Goal: Information Seeking & Learning: Understand process/instructions

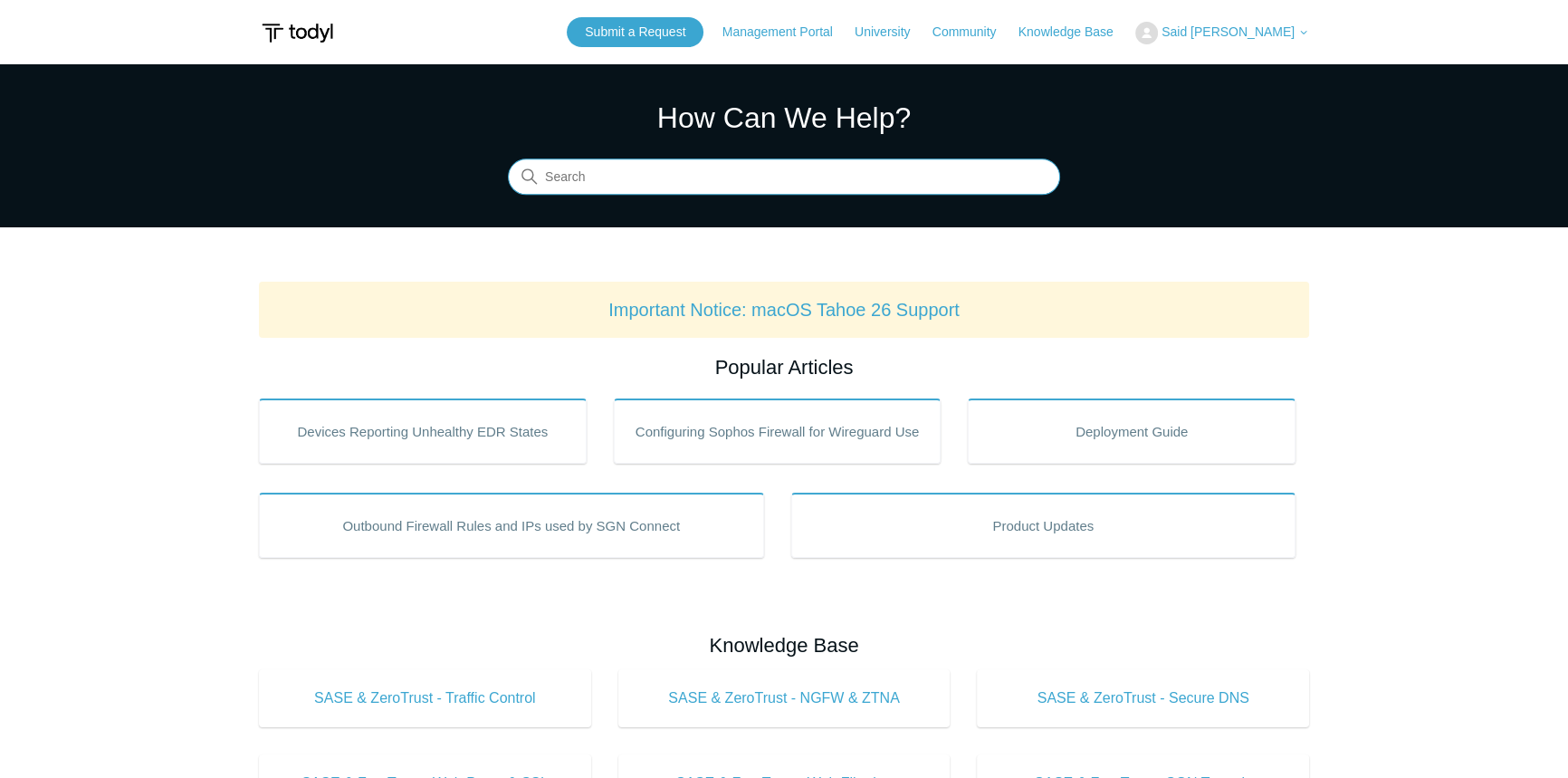
click at [623, 166] on input "Search" at bounding box center [783, 177] width 552 height 36
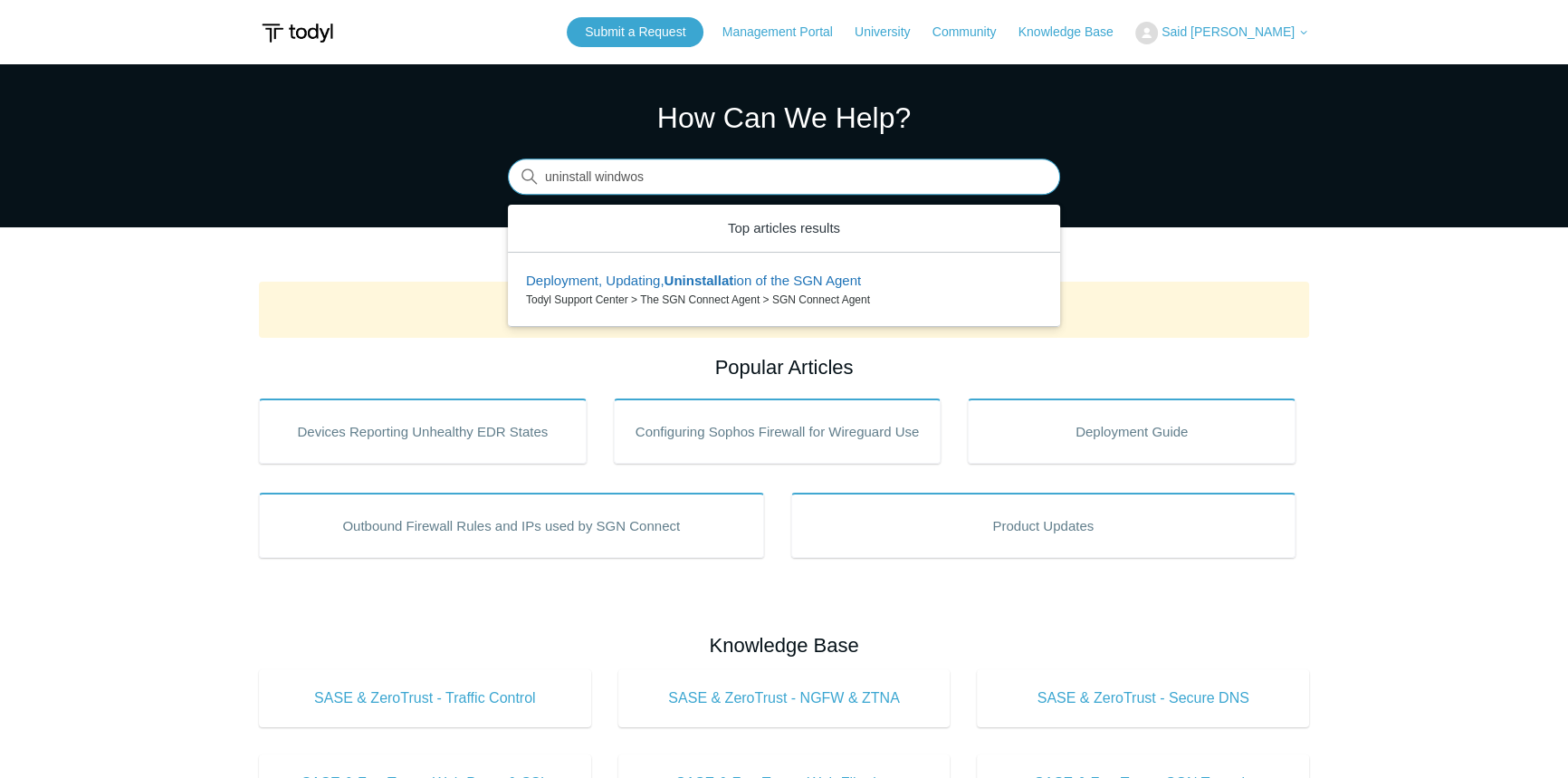
type input "uninstall windwos"
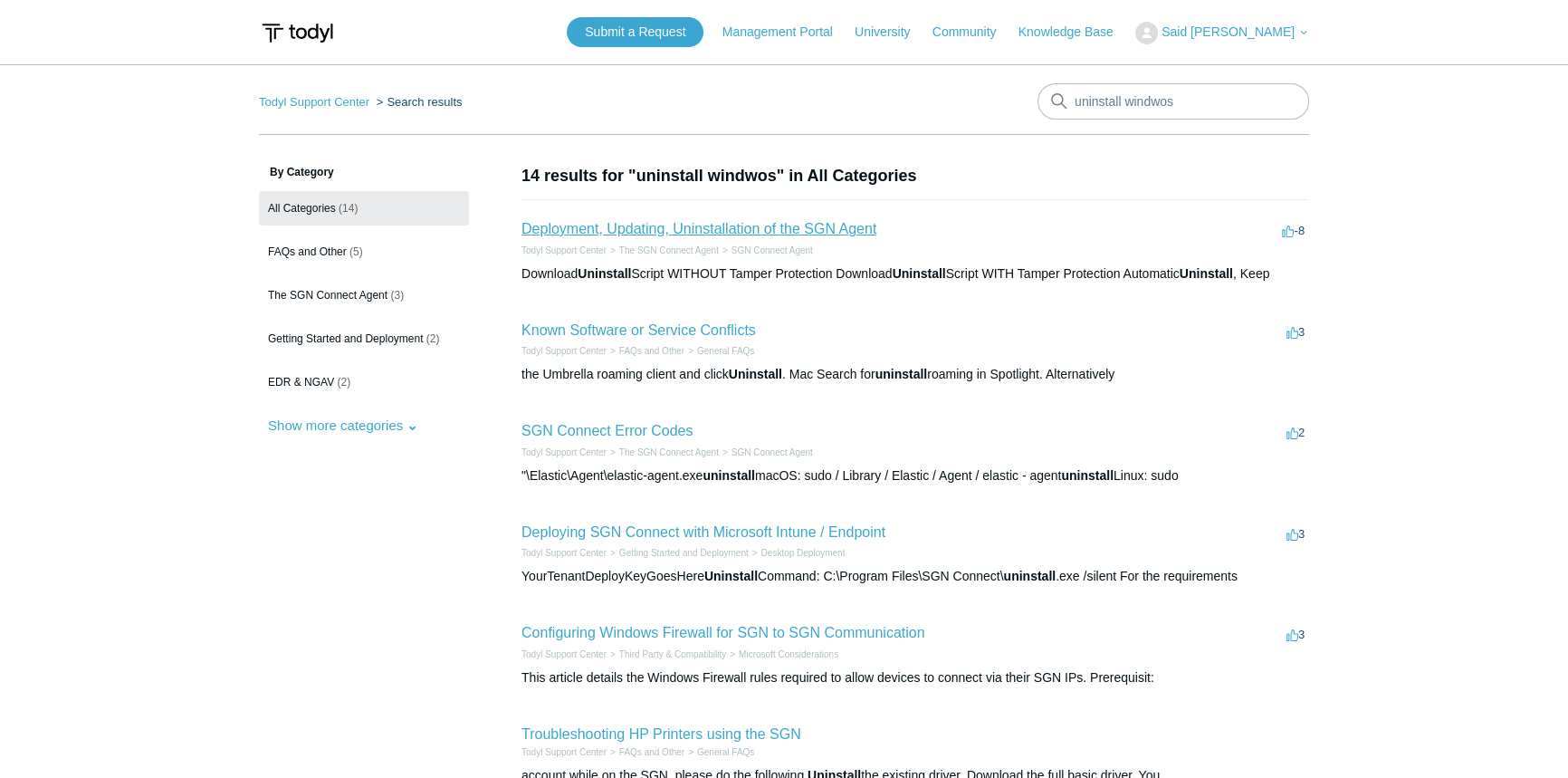
click at [844, 225] on link "Deployment, Updating, Uninstallation of the SGN Agent" at bounding box center [699, 228] width 355 height 16
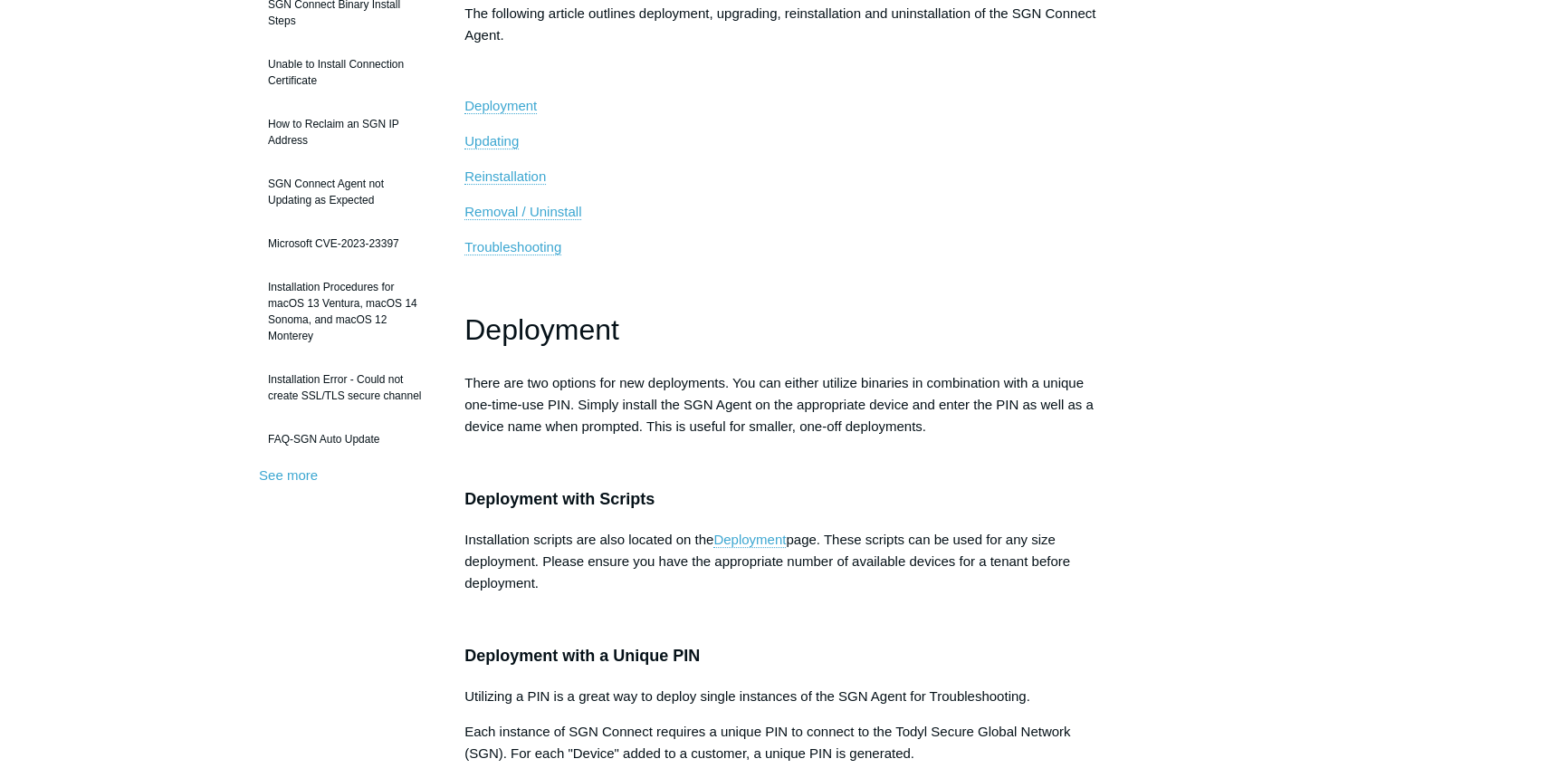
scroll to position [164, 0]
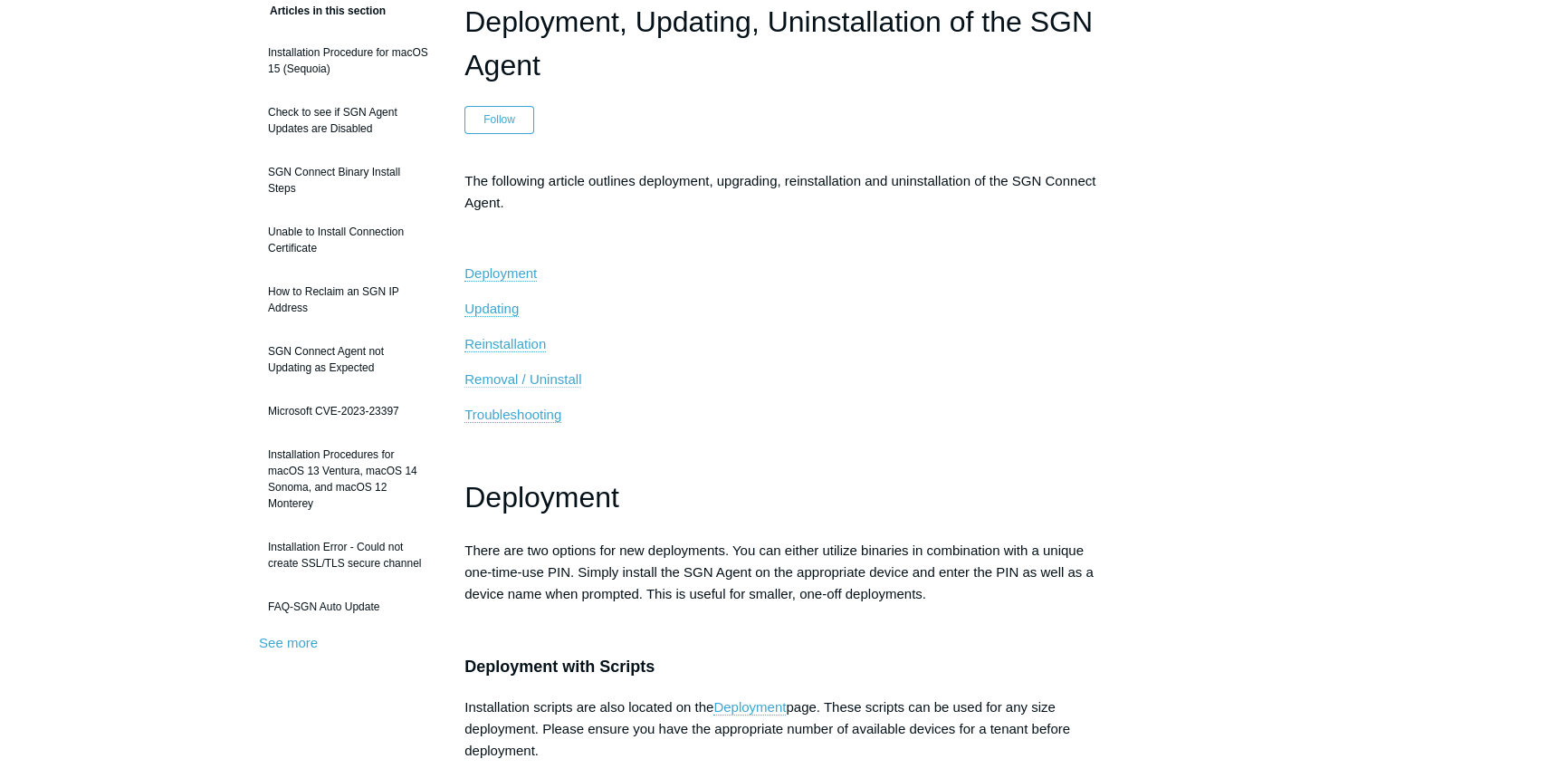
click at [534, 374] on span "Removal / Uninstall" at bounding box center [523, 379] width 117 height 16
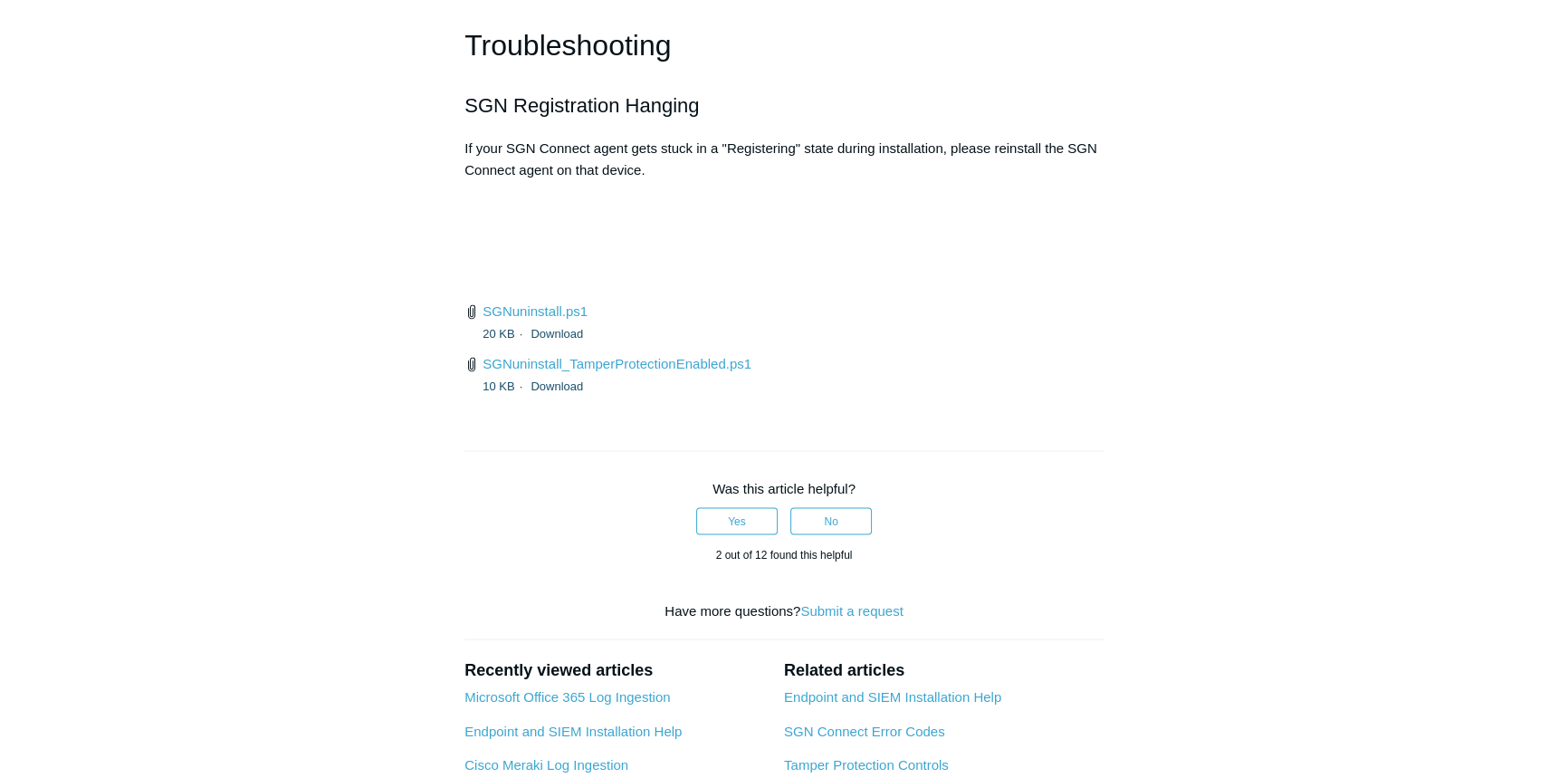
scroll to position [4157, 0]
